Goal: Find contact information: Find contact information

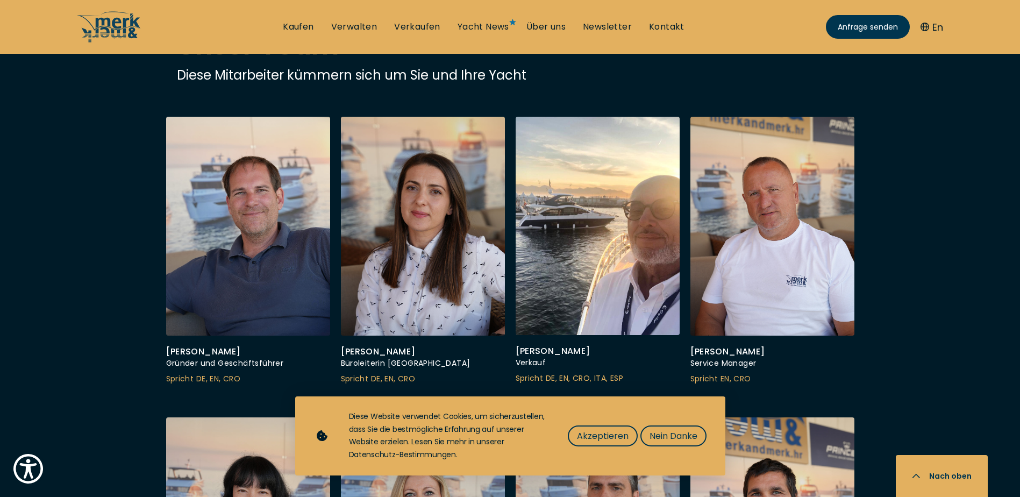
scroll to position [3155, 0]
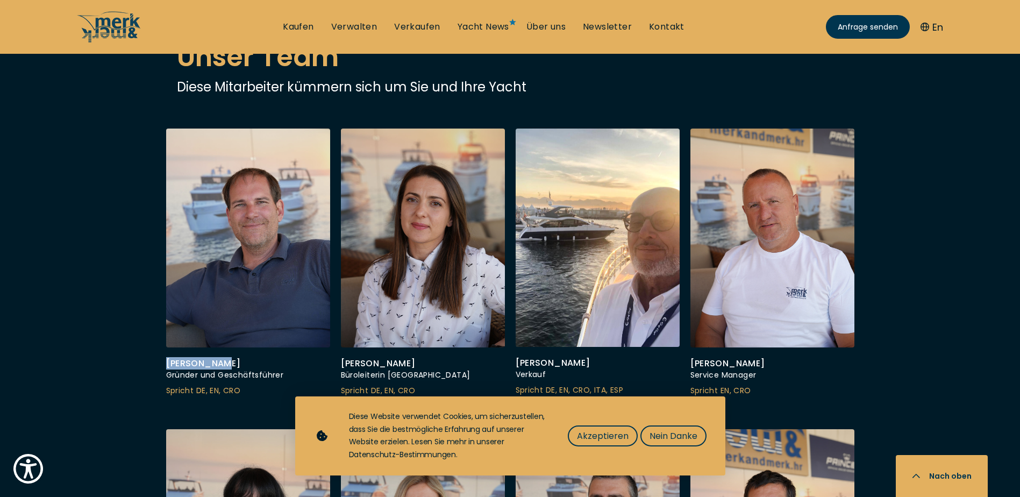
drag, startPoint x: 220, startPoint y: 322, endPoint x: 161, endPoint y: 322, distance: 59.1
copy div "[PERSON_NAME]"
click at [664, 27] on link "Kontakt" at bounding box center [666, 27] width 35 height 12
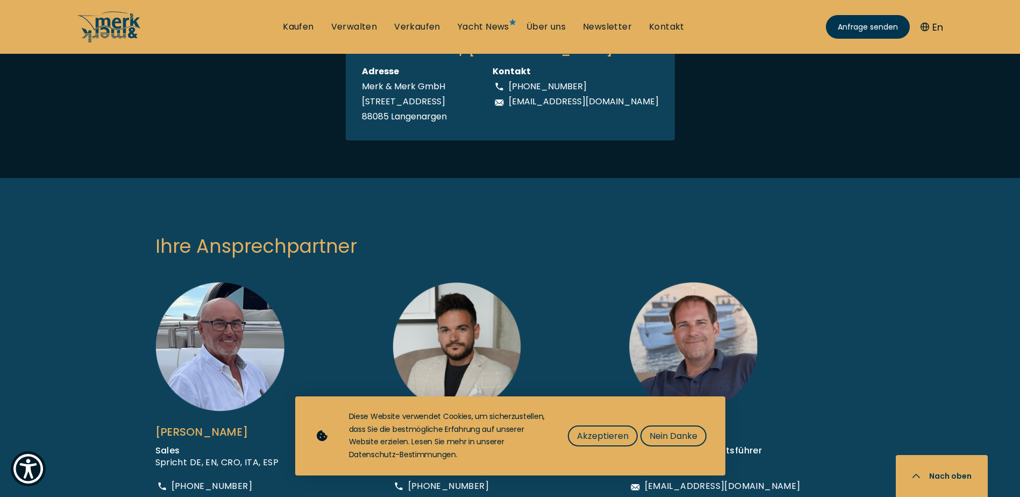
scroll to position [484, 0]
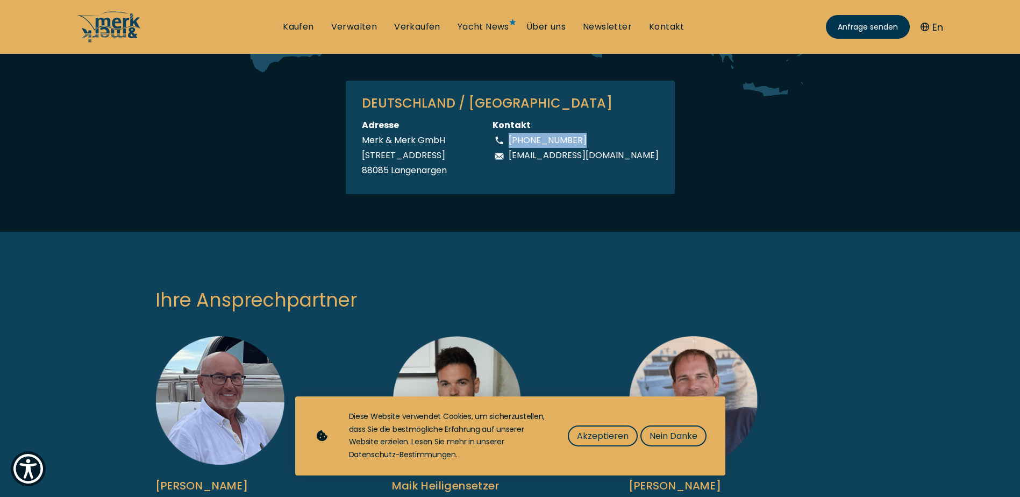
drag, startPoint x: 594, startPoint y: 138, endPoint x: 529, endPoint y: 141, distance: 64.6
click at [529, 141] on div "[PHONE_NUMBER]" at bounding box center [576, 140] width 166 height 15
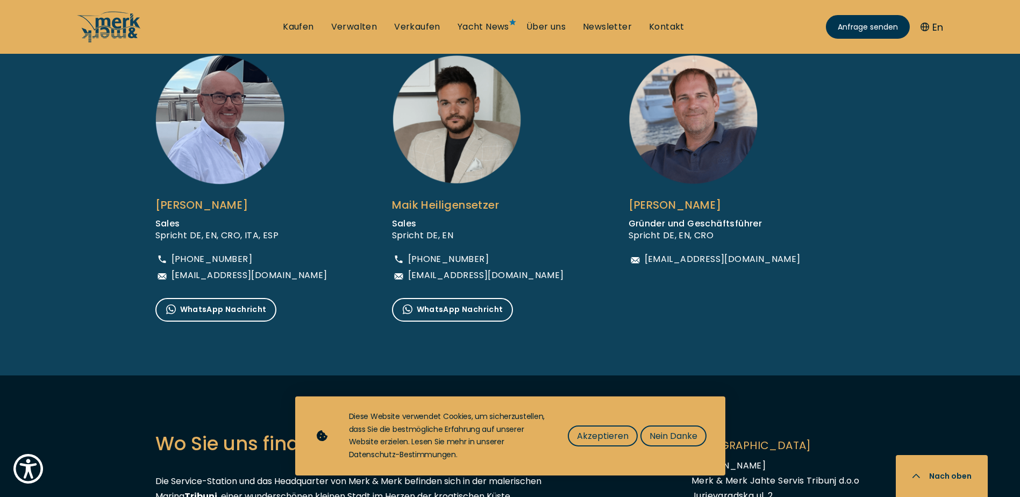
scroll to position [860, 0]
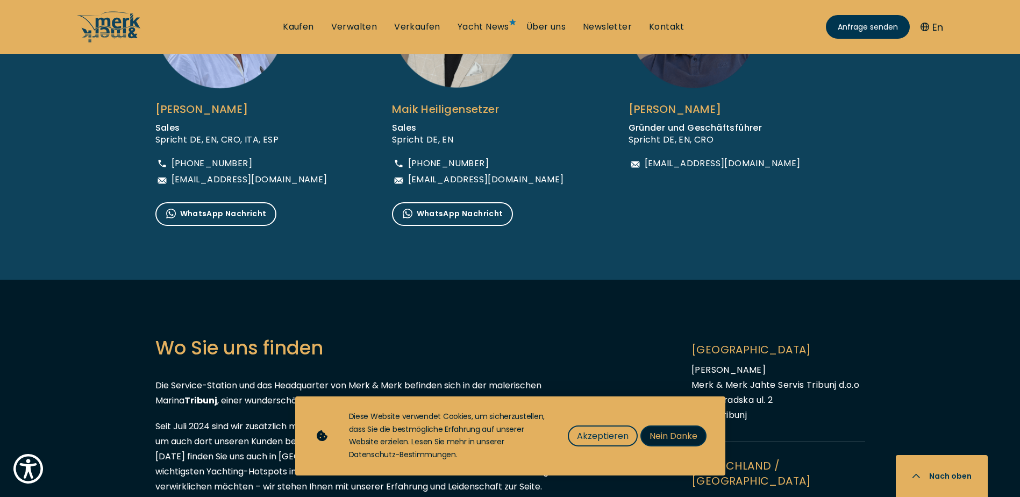
click at [665, 439] on span "Nein Danke" at bounding box center [674, 435] width 48 height 13
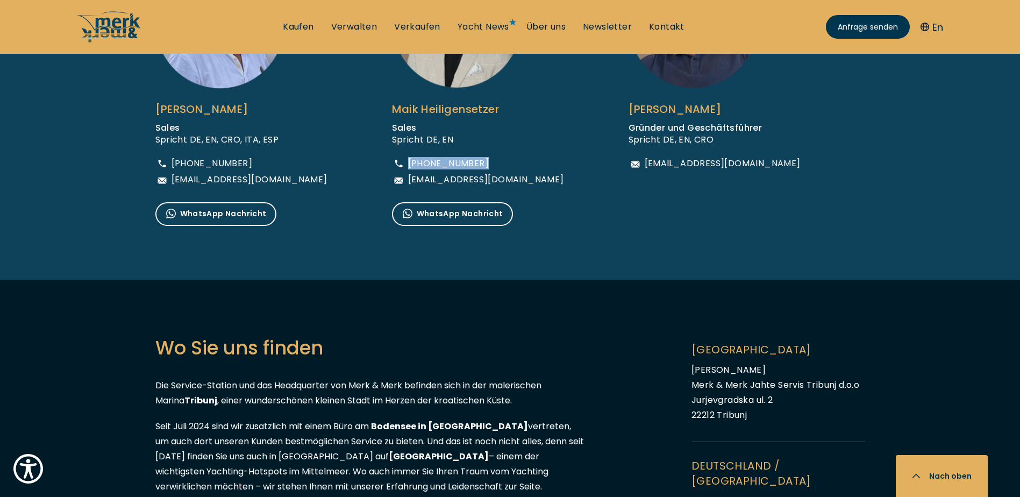
drag, startPoint x: 482, startPoint y: 162, endPoint x: 409, endPoint y: 165, distance: 73.2
click at [409, 165] on div "[PHONE_NUMBER]" at bounding box center [478, 163] width 172 height 13
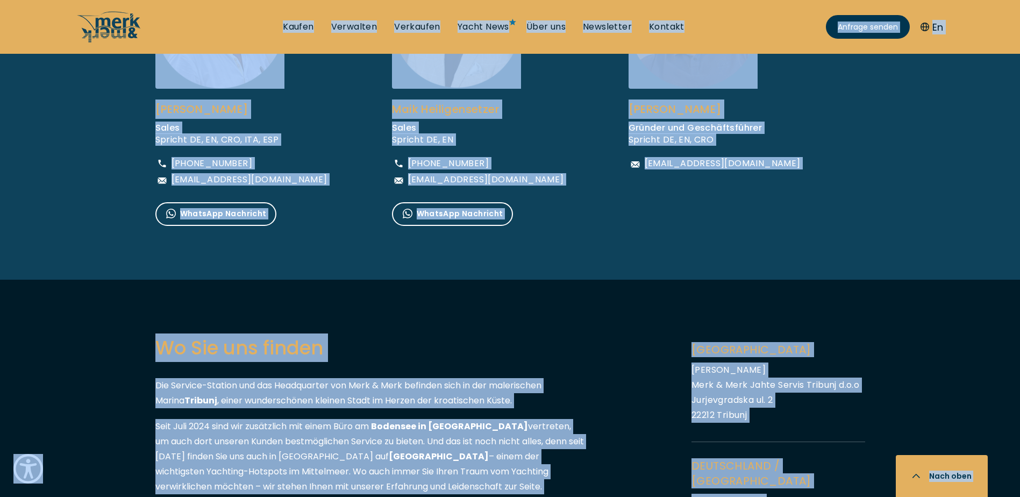
click at [439, 167] on span "[PHONE_NUMBER]" at bounding box center [448, 163] width 81 height 9
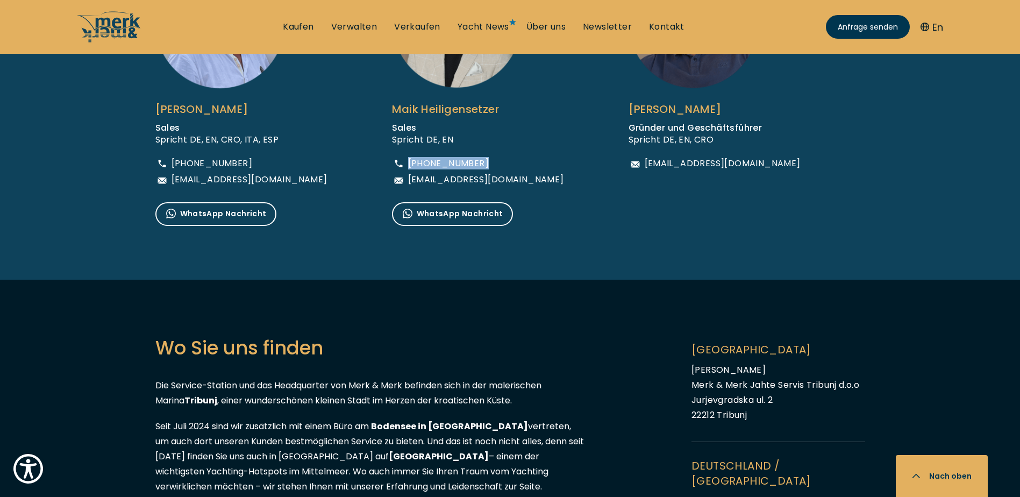
drag, startPoint x: 475, startPoint y: 161, endPoint x: 409, endPoint y: 162, distance: 66.1
click at [409, 162] on span "[PHONE_NUMBER]" at bounding box center [448, 163] width 81 height 9
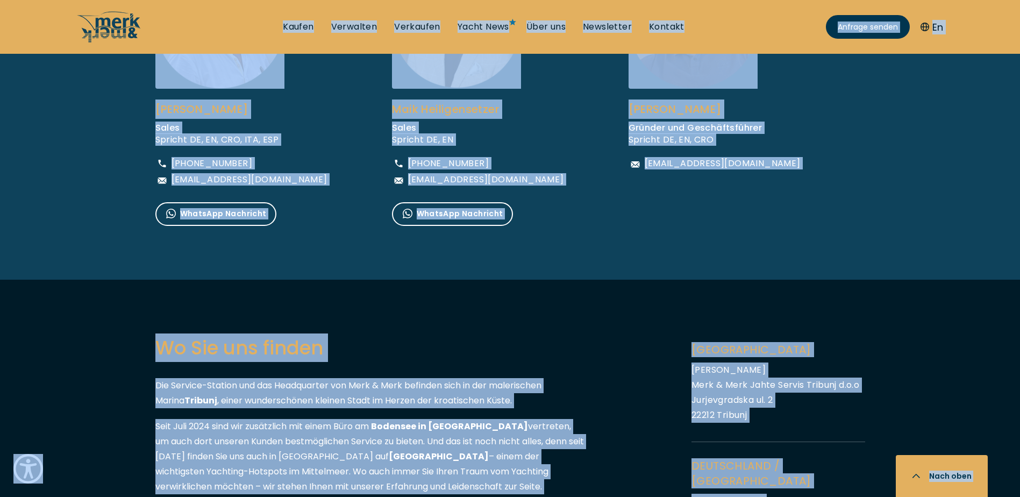
click at [460, 161] on span "[PHONE_NUMBER]" at bounding box center [448, 163] width 81 height 9
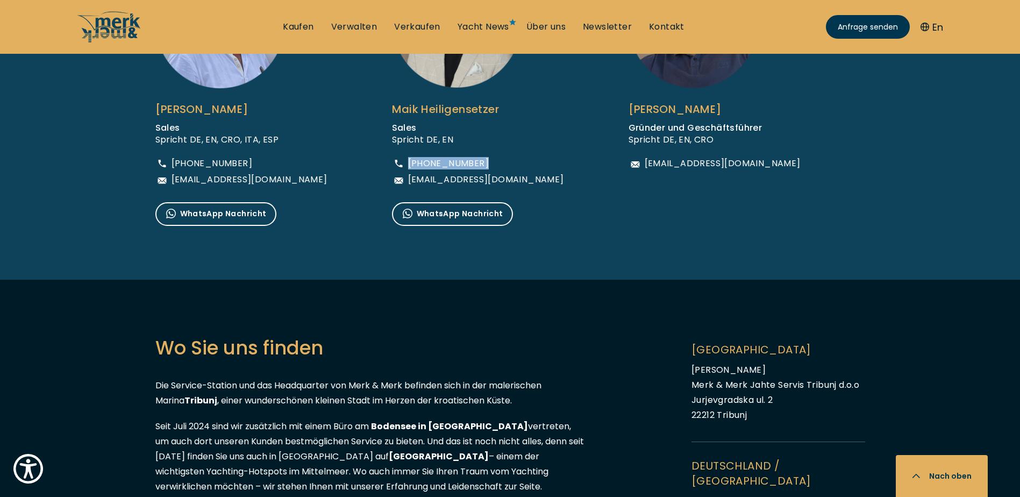
drag, startPoint x: 476, startPoint y: 161, endPoint x: 409, endPoint y: 164, distance: 67.3
click at [409, 164] on div "[PHONE_NUMBER]" at bounding box center [478, 163] width 172 height 13
drag, startPoint x: 409, startPoint y: 164, endPoint x: 446, endPoint y: 163, distance: 37.1
copy span "[PHONE_NUMBER]"
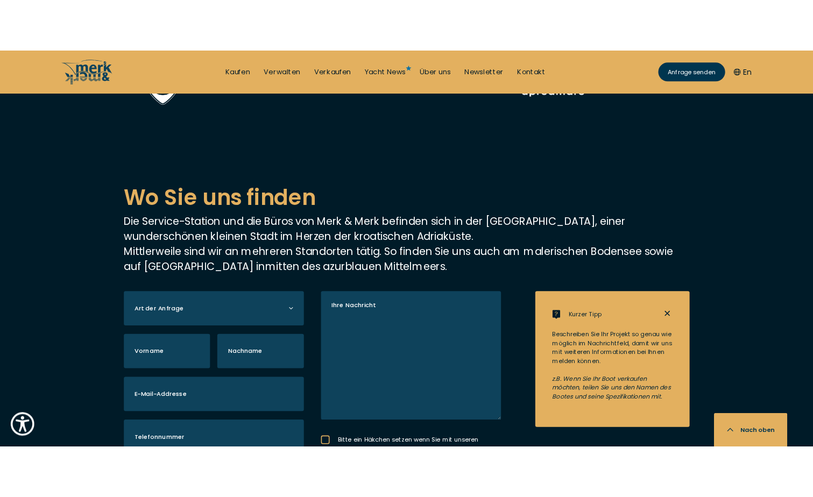
scroll to position [1828, 0]
